Goal: Find specific page/section

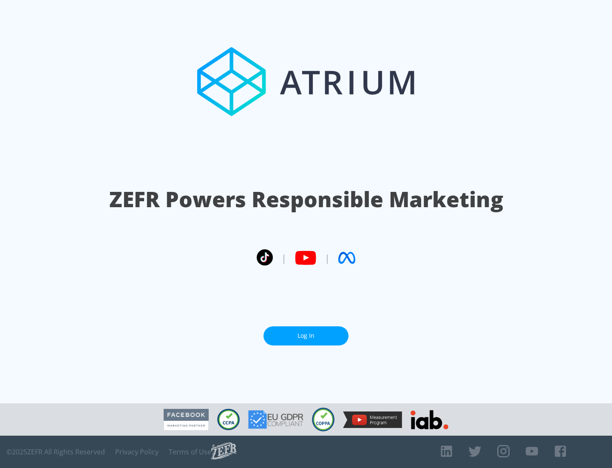
click at [306, 336] on link "Log In" at bounding box center [306, 335] width 85 height 19
